Goal: Task Accomplishment & Management: Manage account settings

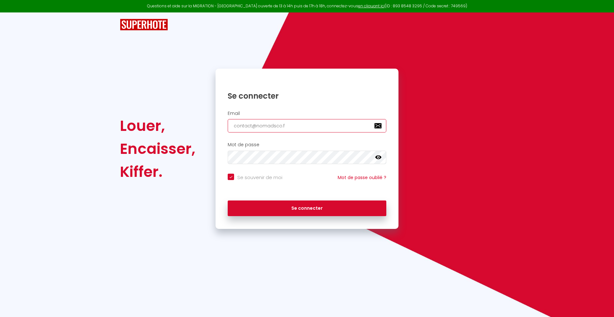
type input "[EMAIL_ADDRESS][DOMAIN_NAME]"
checkbox input "true"
type input "[EMAIL_ADDRESS][DOMAIN_NAME]"
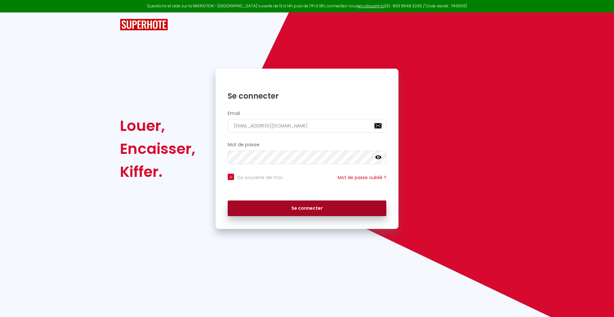
click at [307, 208] on button "Se connecter" at bounding box center [307, 209] width 159 height 16
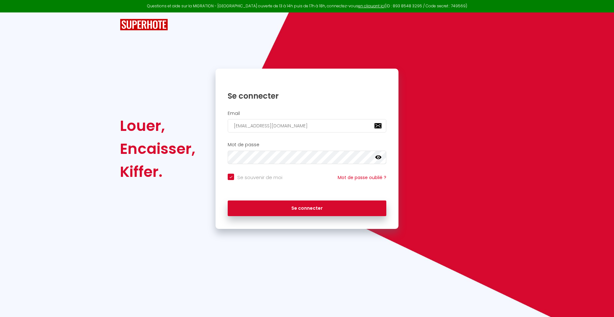
checkbox input "true"
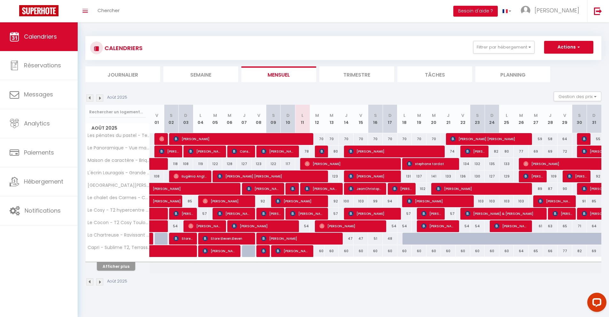
click at [123, 74] on li "Journalier" at bounding box center [122, 74] width 75 height 16
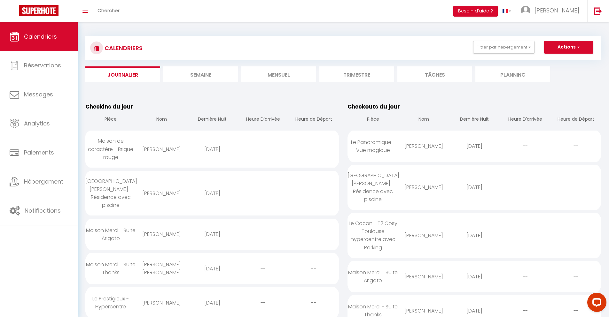
scroll to position [450, 0]
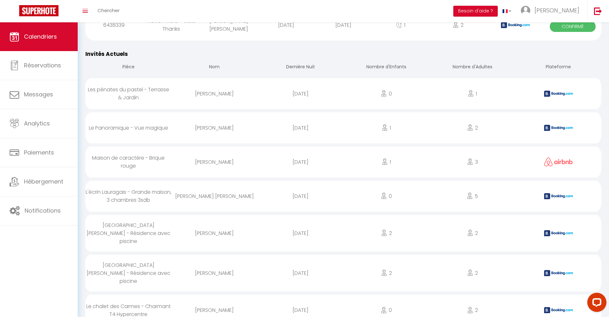
select select "0"
select select "1"
select select
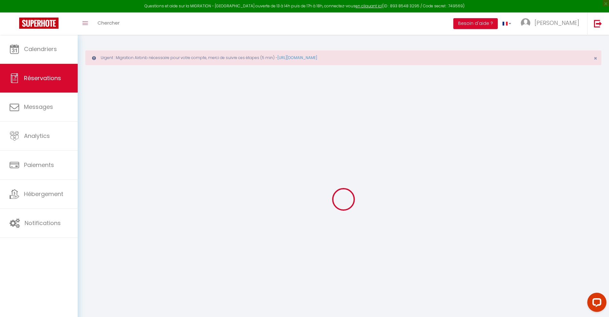
select select
checkbox input "false"
select select
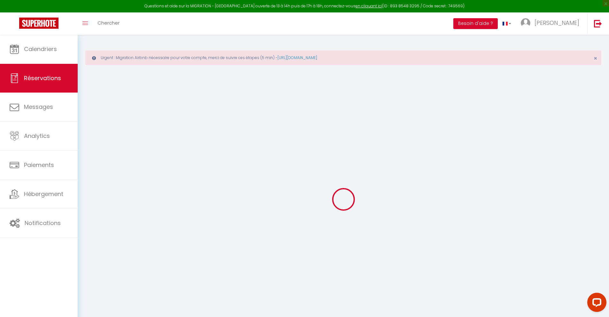
checkbox input "false"
type textarea "** THIS RESERVATION HAS BEEN PRE-PAID ** BOOKING NOTE : Payment charge is EUR 1…"
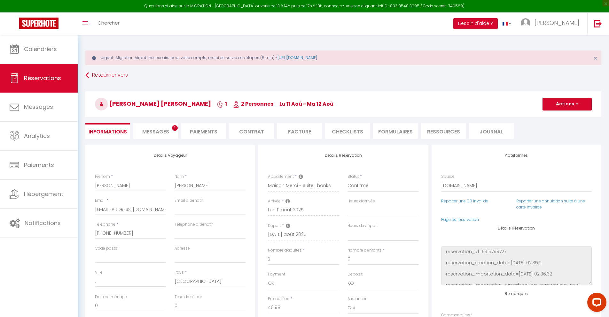
type input "30"
type input "3.08"
select select
checkbox input "false"
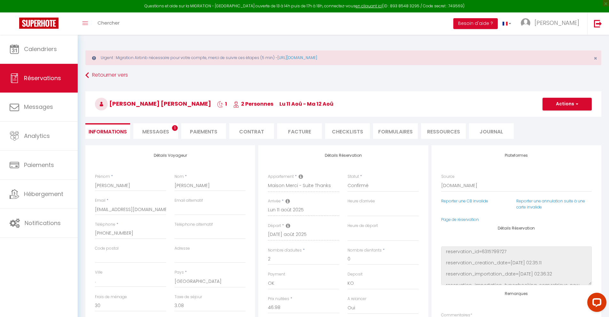
select select
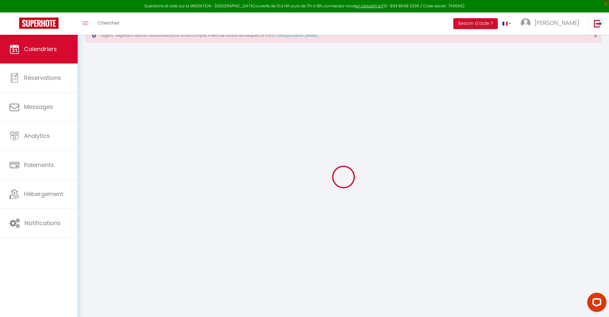
scroll to position [35, 0]
